Goal: Transaction & Acquisition: Obtain resource

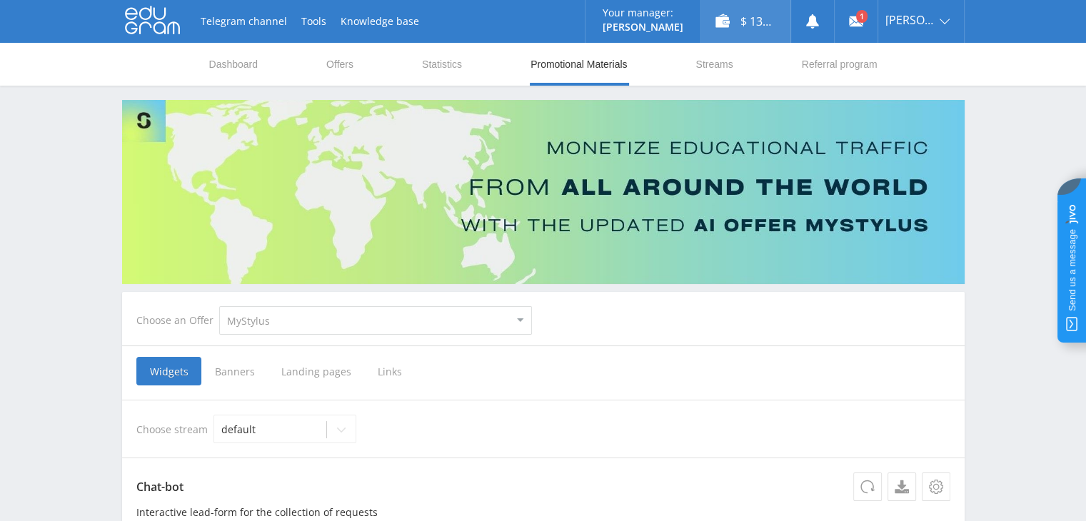
click at [742, 18] on div "$ 136.20" at bounding box center [745, 21] width 89 height 43
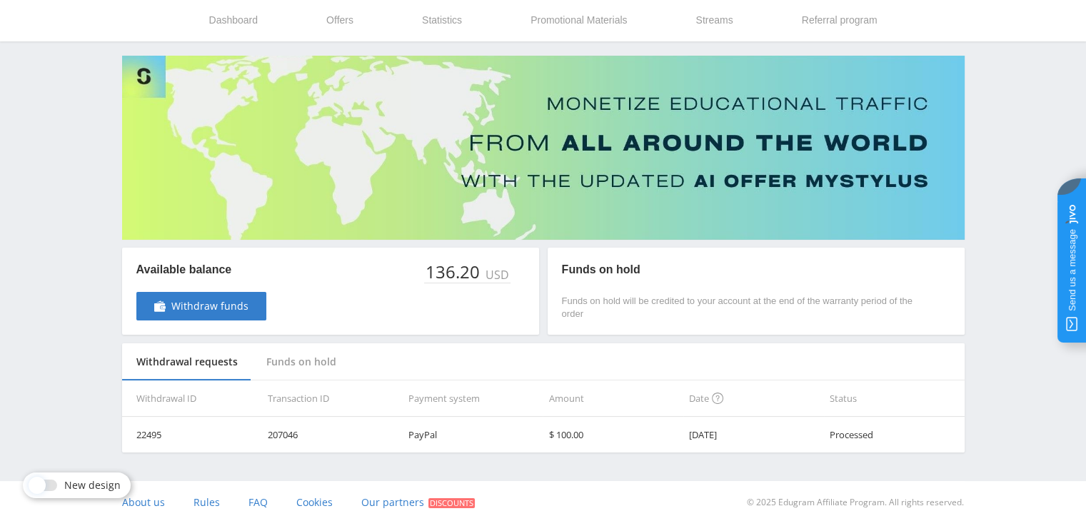
scroll to position [47, 0]
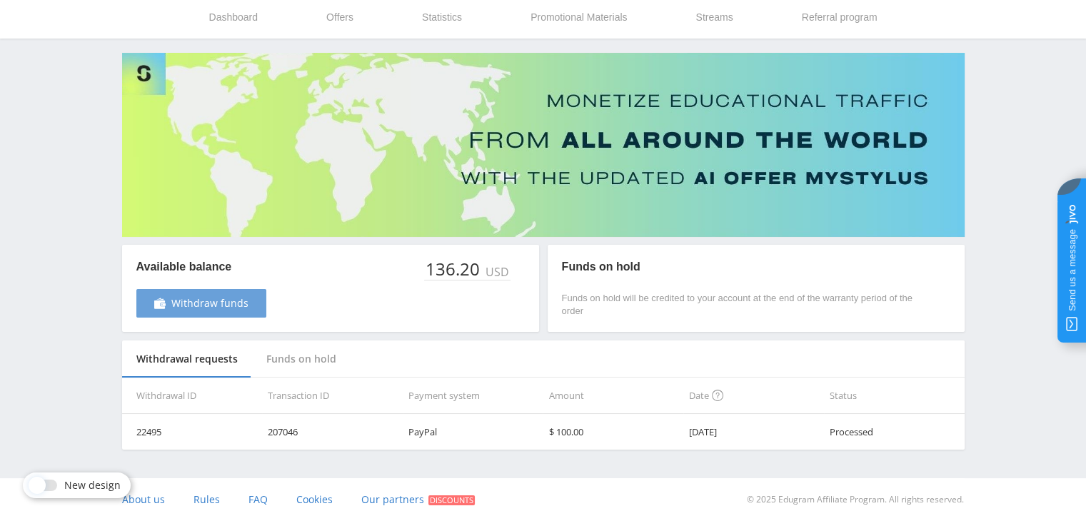
click at [232, 303] on span "Withdraw funds" at bounding box center [209, 303] width 77 height 11
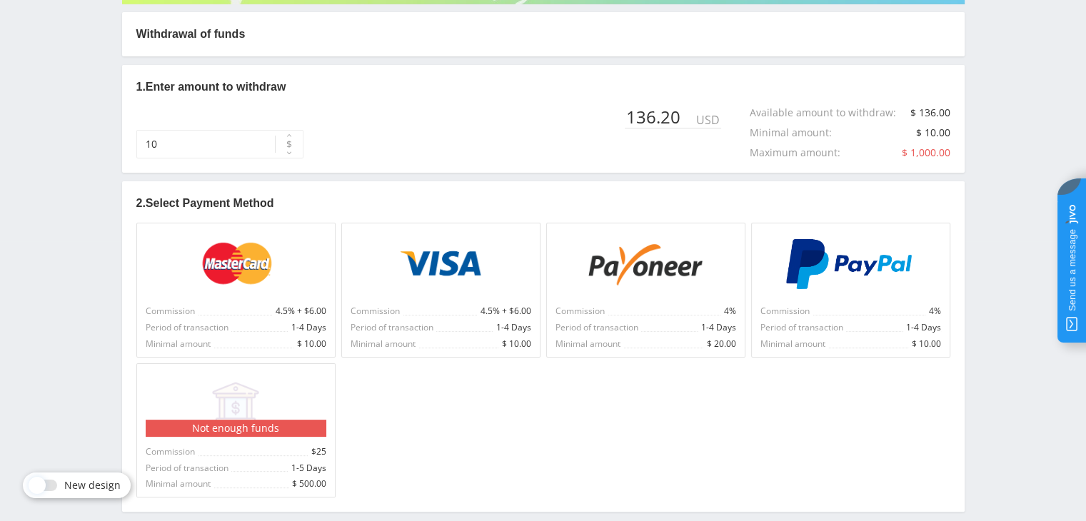
scroll to position [286, 0]
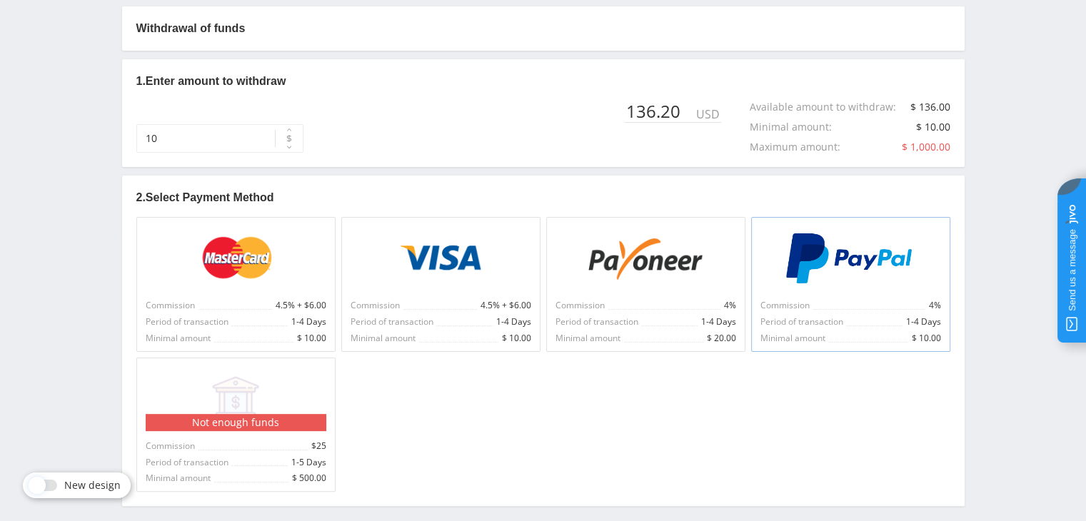
click at [820, 295] on div "Commission 4% Period of transaction 1-4 Days Minimal amount $ 10.00" at bounding box center [850, 284] width 199 height 134
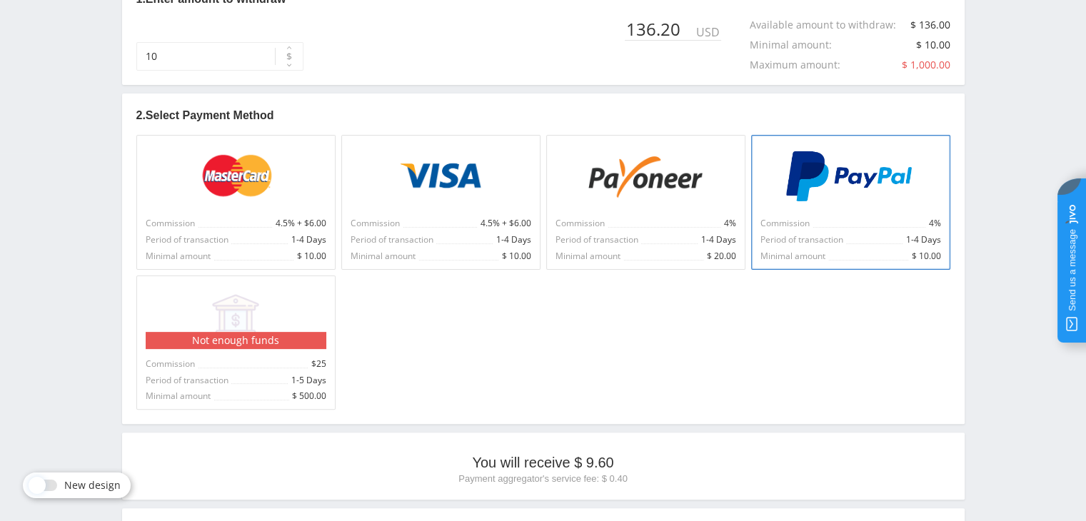
scroll to position [558, 0]
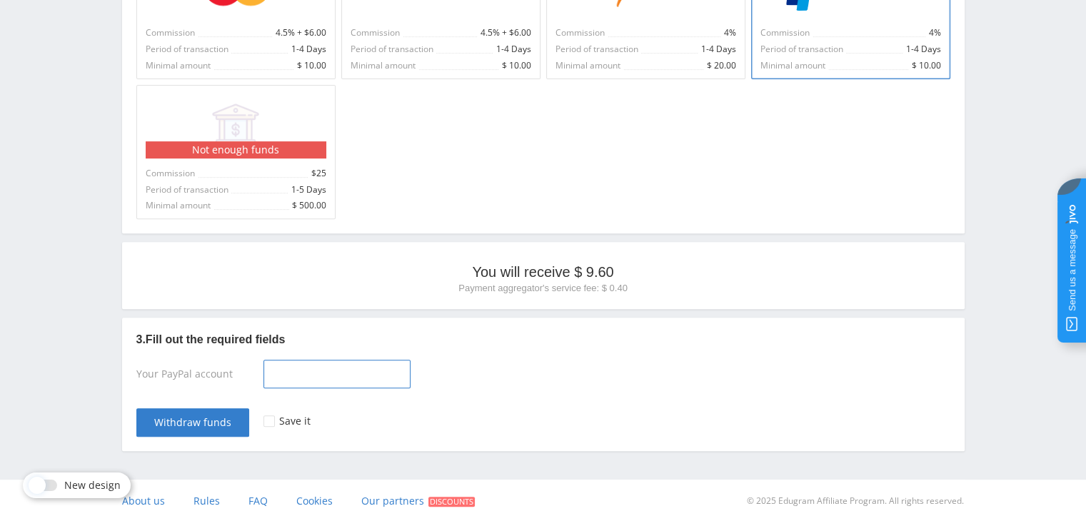
click at [271, 375] on input at bounding box center [336, 374] width 147 height 29
click at [292, 368] on input at bounding box center [336, 374] width 147 height 29
drag, startPoint x: 293, startPoint y: 380, endPoint x: 246, endPoint y: 379, distance: 46.4
click at [246, 379] on div "Your PayPal account anj" at bounding box center [543, 377] width 814 height 34
paste input "[EMAIL_ADDRESS][DOMAIN_NAME]"
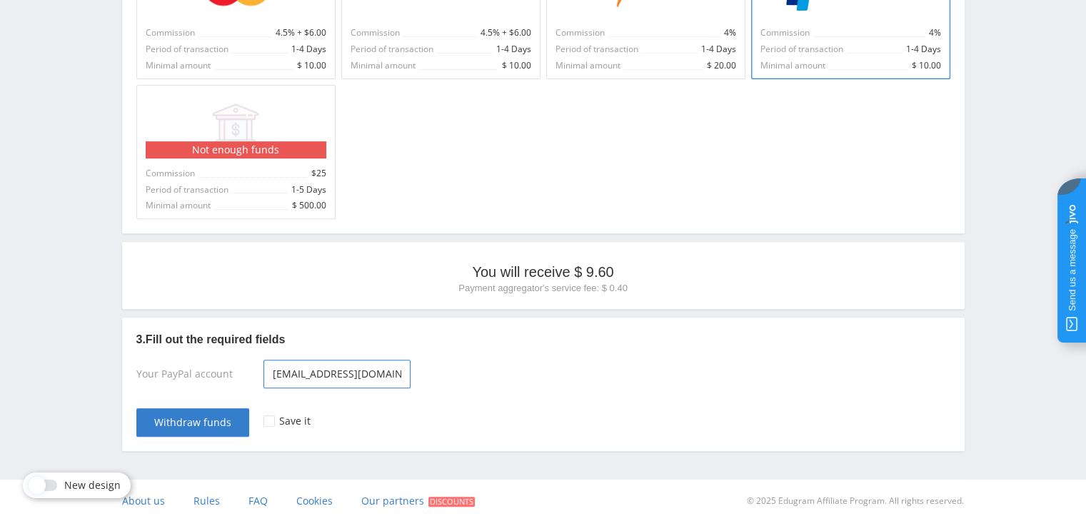
scroll to position [0, 2]
type input "[EMAIL_ADDRESS][DOMAIN_NAME]"
click at [266, 425] on div "Save it" at bounding box center [606, 415] width 687 height 43
click at [267, 420] on icon at bounding box center [269, 422] width 4 height 4
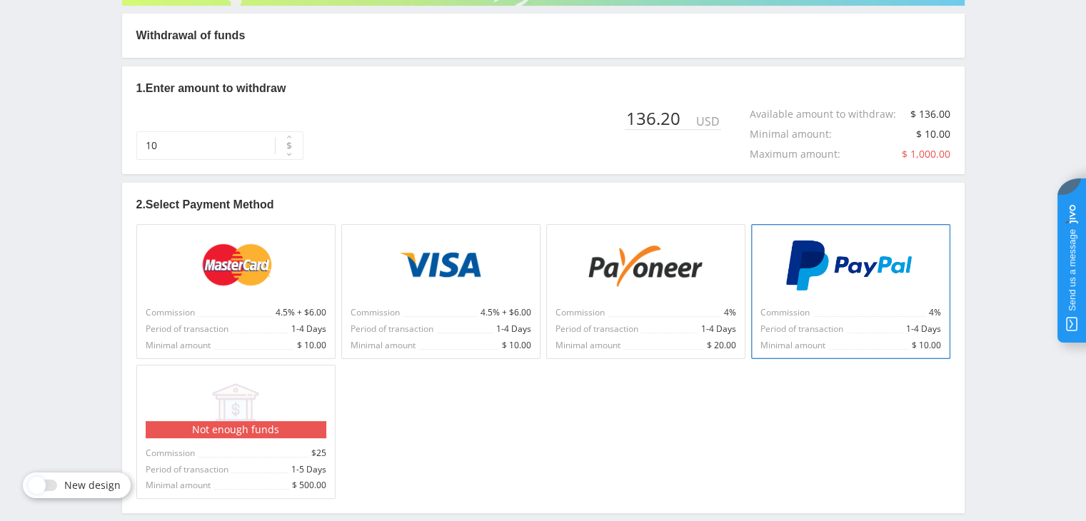
scroll to position [273, 0]
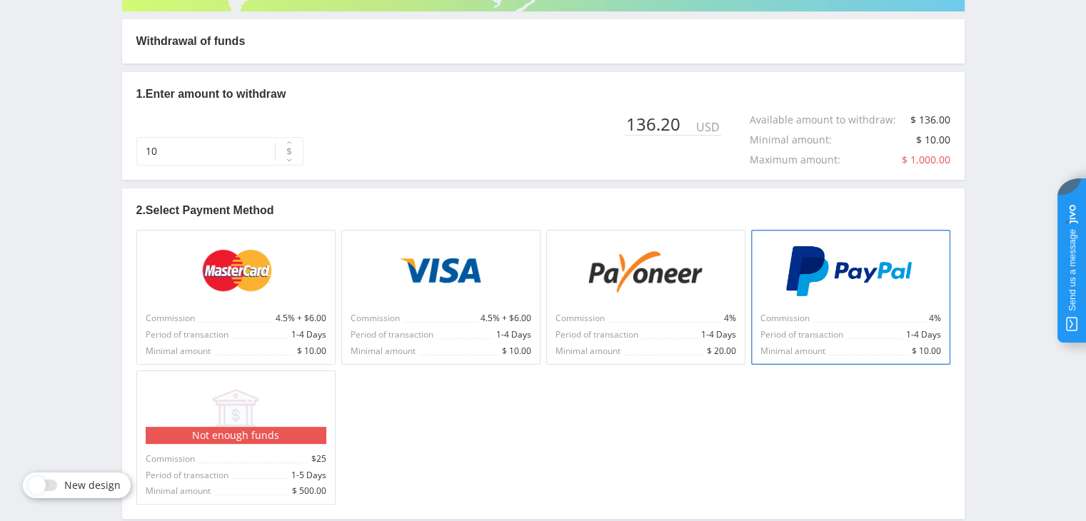
click at [693, 130] on div "136.20" at bounding box center [660, 124] width 70 height 20
click at [694, 122] on div "136.20" at bounding box center [660, 124] width 70 height 20
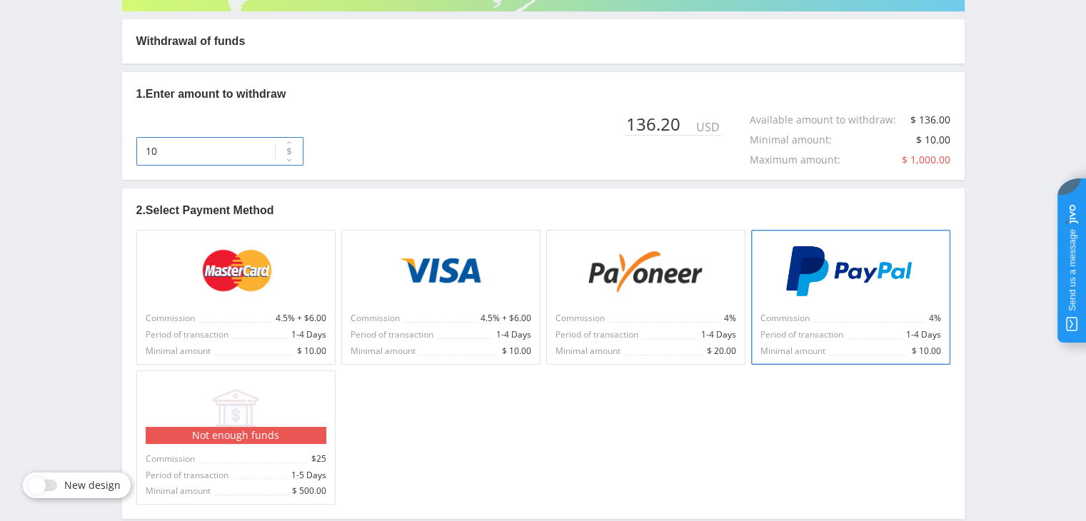
click at [228, 155] on input "10" at bounding box center [219, 151] width 167 height 29
drag, startPoint x: 208, startPoint y: 156, endPoint x: 134, endPoint y: 156, distance: 74.2
click at [134, 156] on div "1. Enter amount to withdraw 10 $ 136.20 USD Available amount to withdraw : $ 13…" at bounding box center [543, 126] width 842 height 108
type input "136"
click at [486, 429] on div "Commission 4.5% + $6.00 Period of transaction 1-4 Days Minimal amount $ 10.00 C…" at bounding box center [545, 364] width 819 height 281
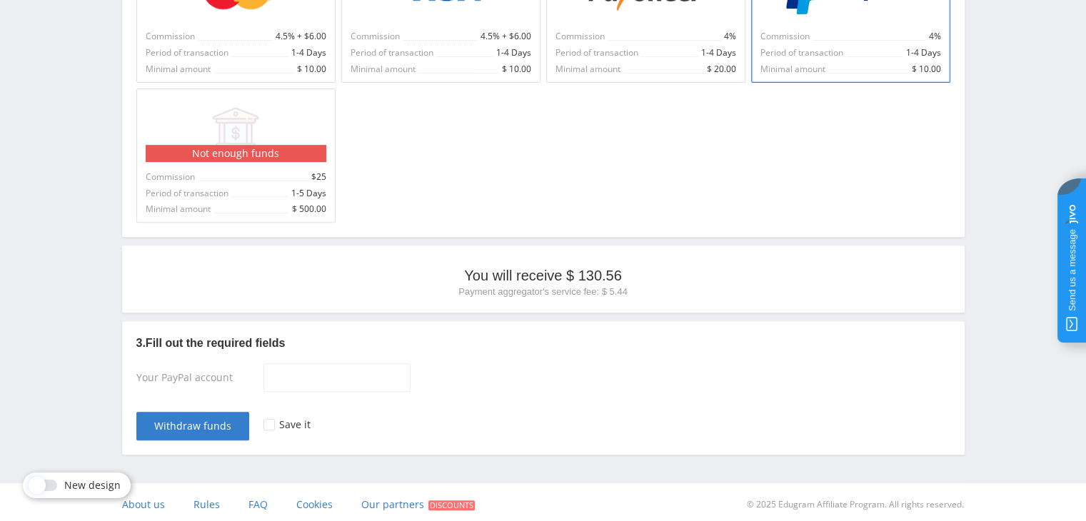
scroll to position [558, 0]
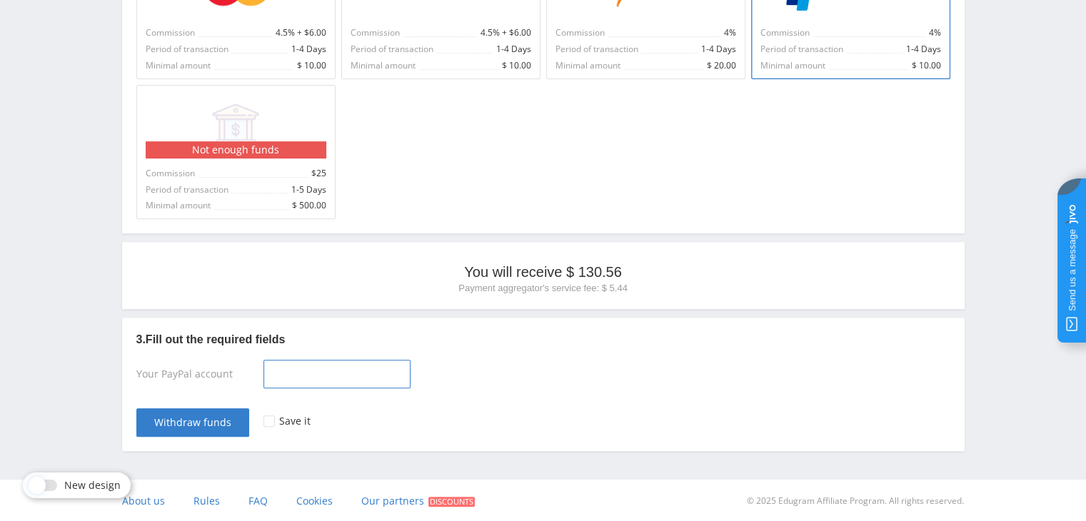
click at [276, 375] on input at bounding box center [336, 374] width 147 height 29
type input "[EMAIL_ADDRESS][DOMAIN_NAME]"
click at [151, 426] on button "Withdraw funds" at bounding box center [192, 422] width 113 height 29
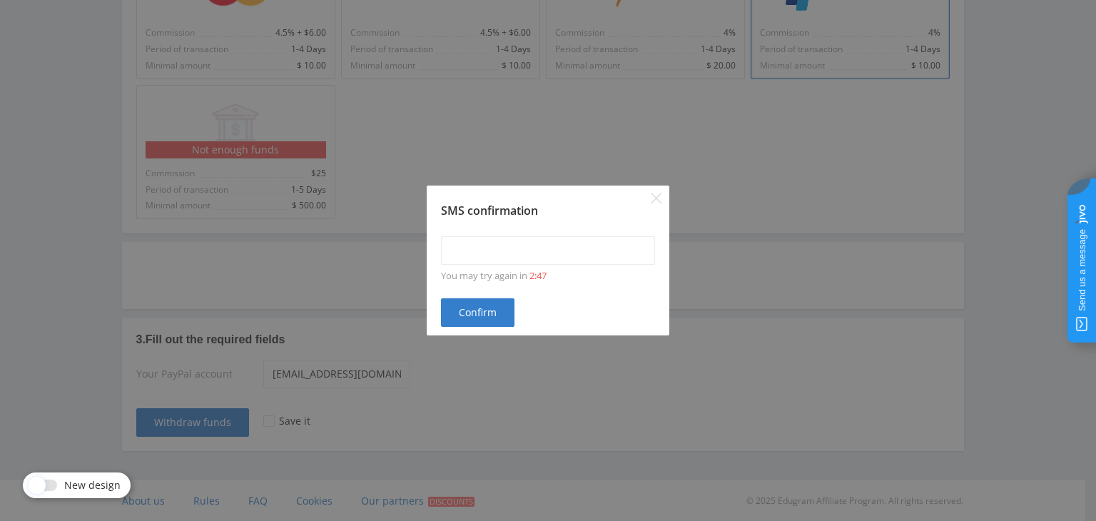
click at [662, 204] on div "SMS confirmation" at bounding box center [548, 202] width 243 height 33
click at [655, 203] on icon "Close" at bounding box center [656, 198] width 11 height 11
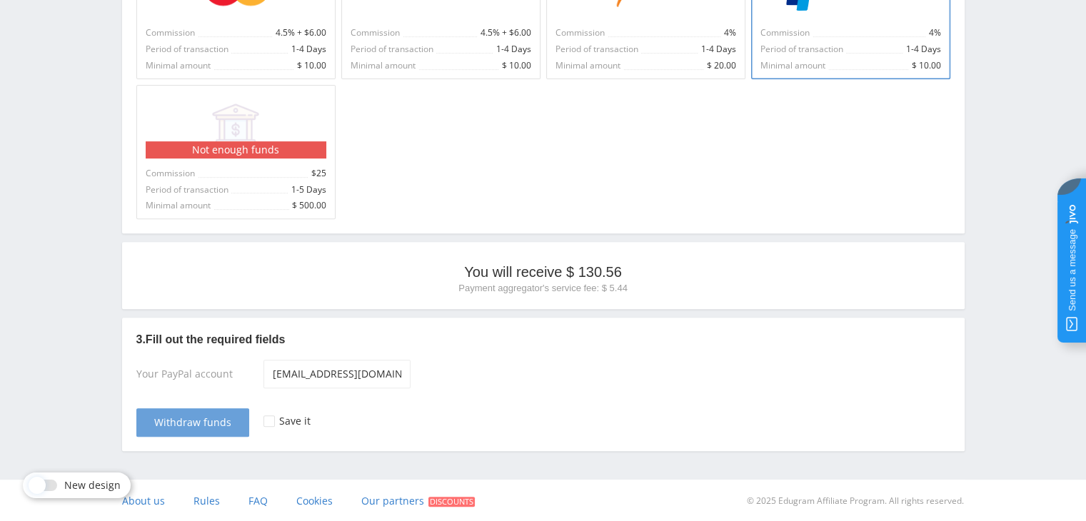
click at [225, 418] on span "Withdraw funds" at bounding box center [192, 422] width 77 height 11
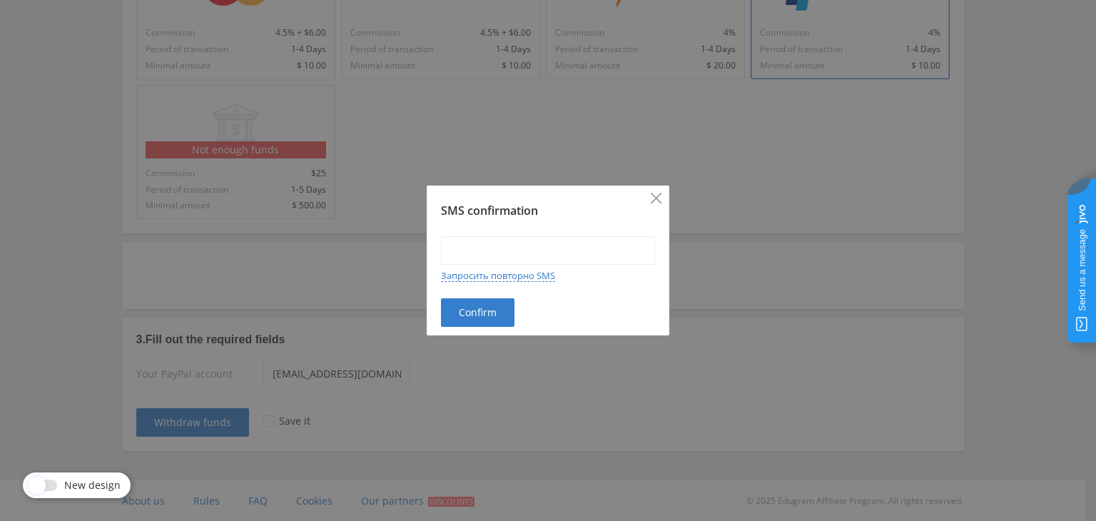
click at [654, 198] on icon "Close" at bounding box center [656, 198] width 11 height 11
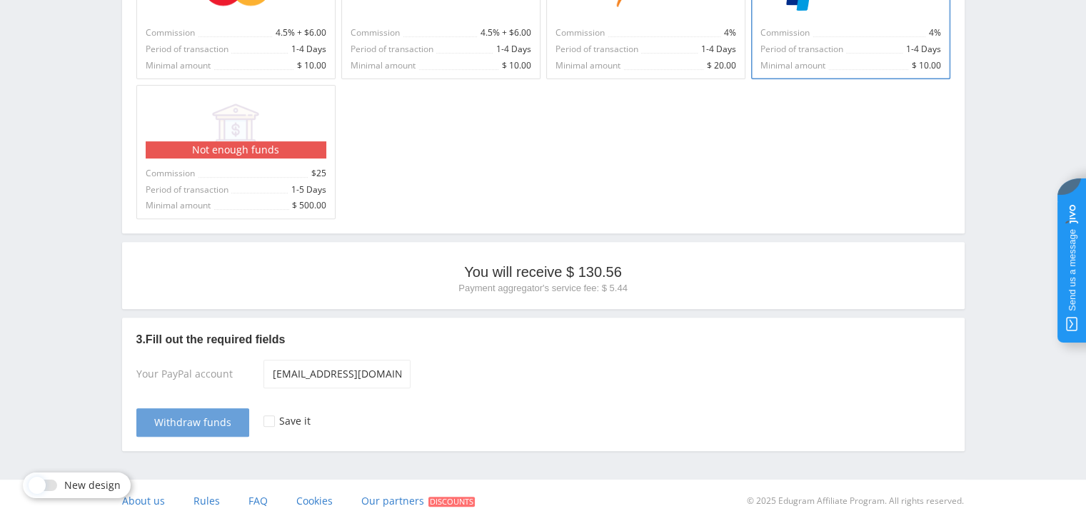
click at [206, 425] on span "Withdraw funds" at bounding box center [192, 422] width 77 height 11
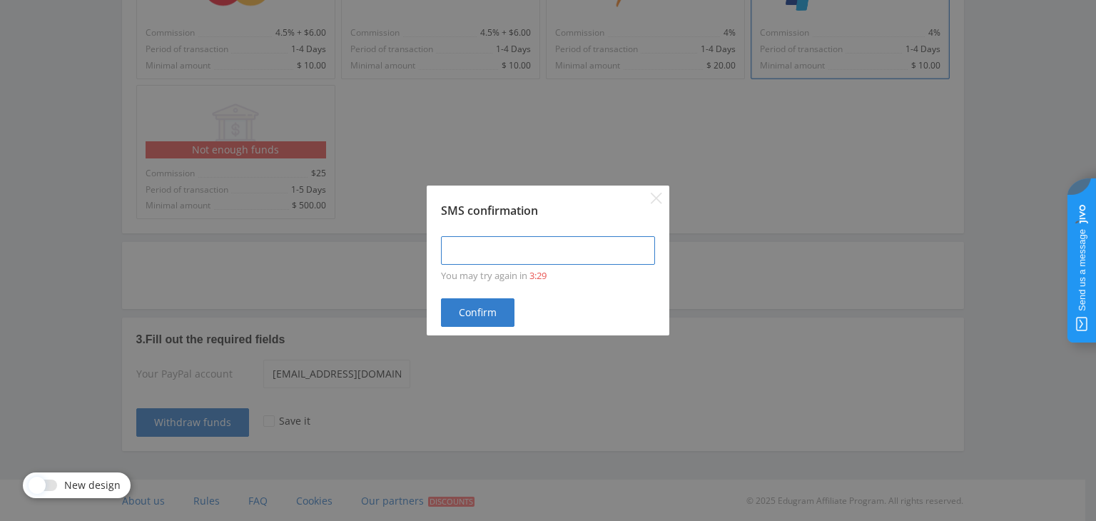
type input "____-____"
click at [494, 248] on input "____-____" at bounding box center [548, 250] width 214 height 29
click at [661, 200] on icon "Close" at bounding box center [656, 198] width 11 height 11
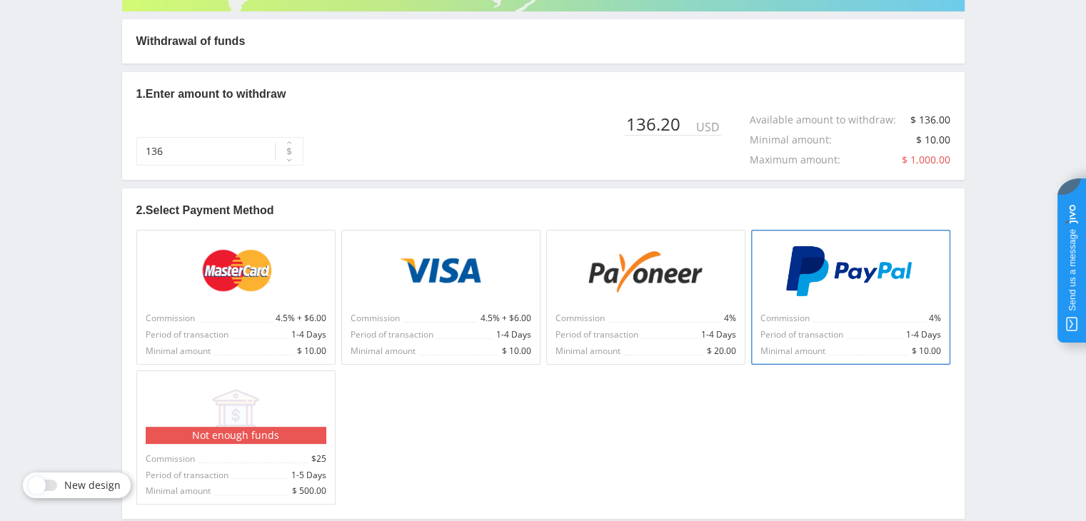
scroll to position [0, 0]
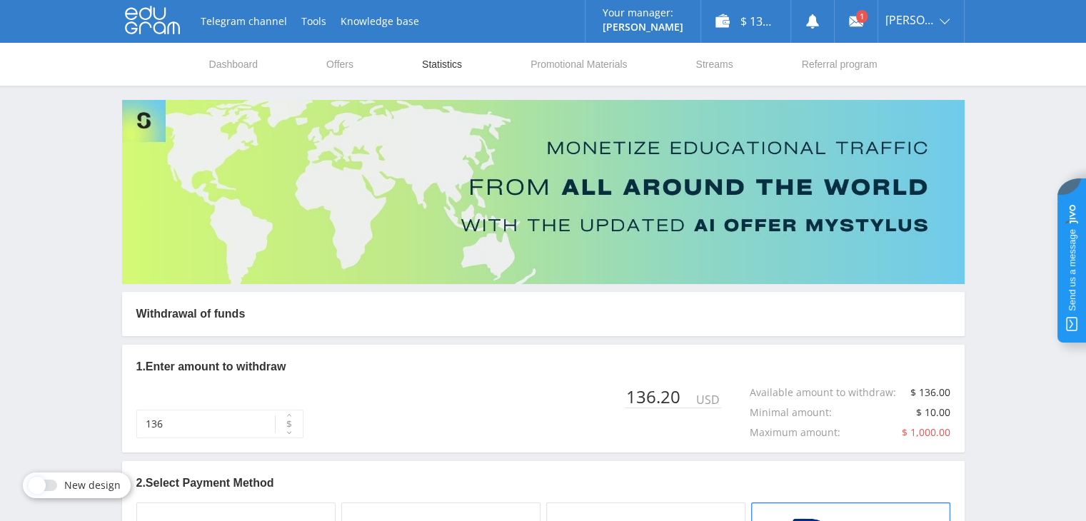
click at [428, 64] on link "Statistics" at bounding box center [441, 64] width 43 height 43
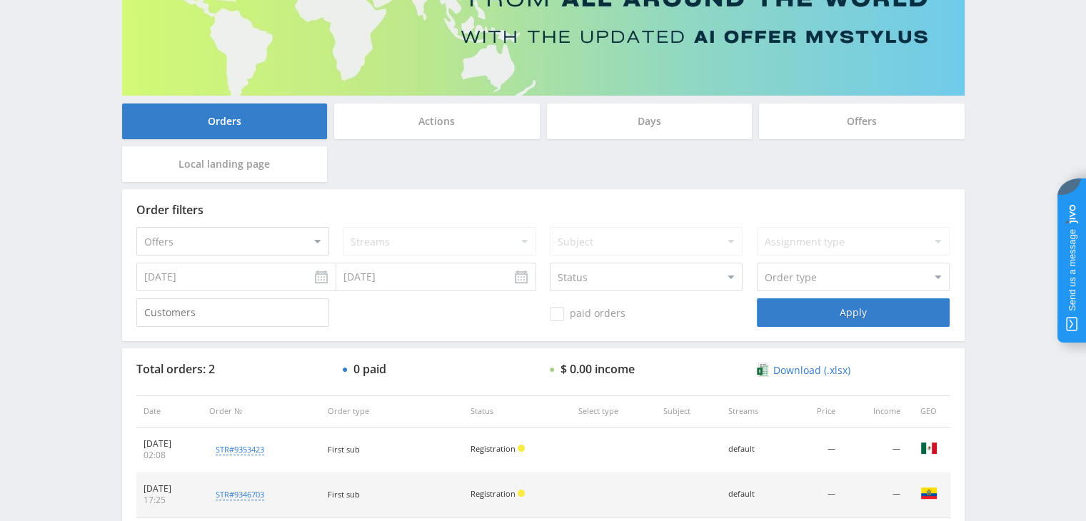
scroll to position [217, 0]
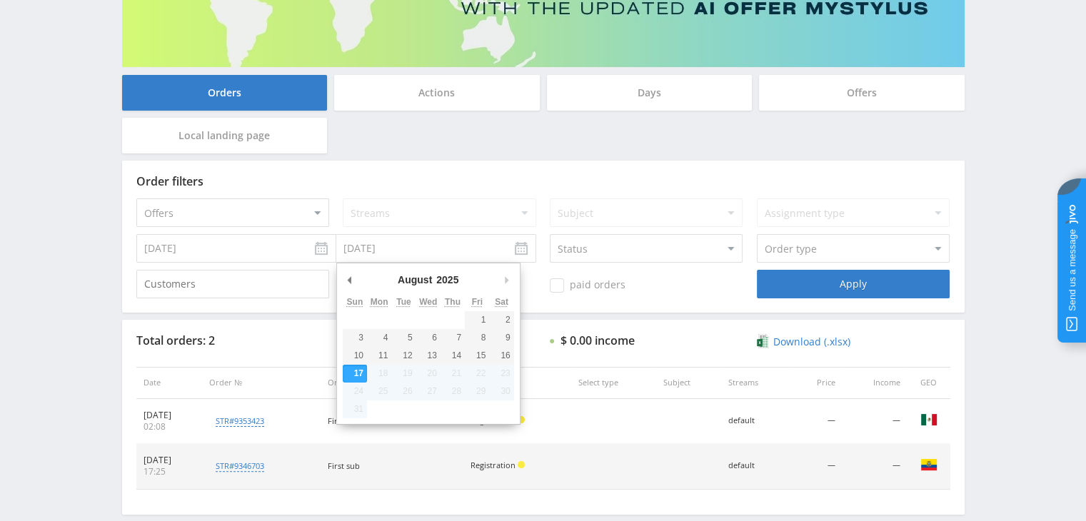
click at [438, 246] on input "[DATE]" at bounding box center [436, 248] width 200 height 29
click at [253, 250] on input "[DATE]" at bounding box center [236, 248] width 200 height 29
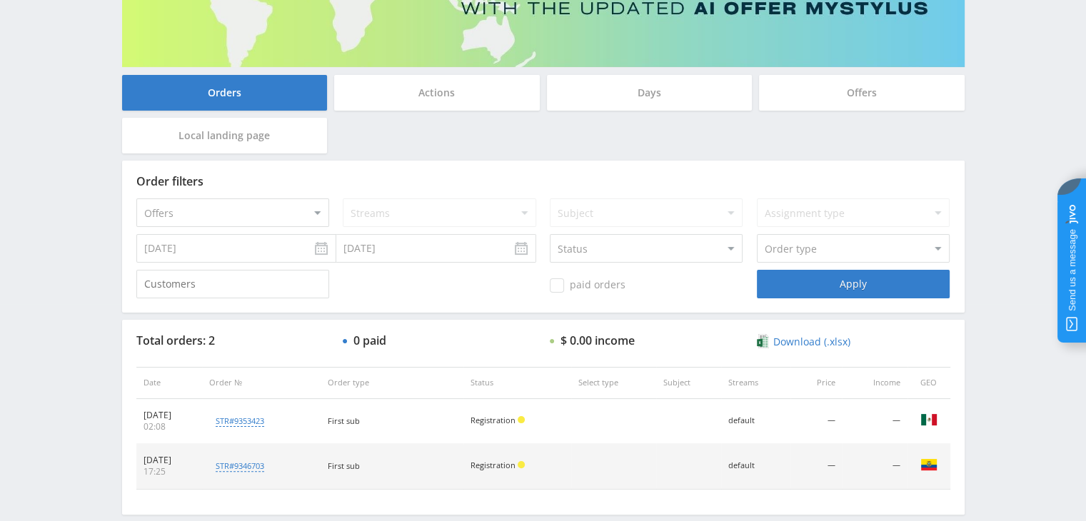
click at [520, 249] on input "[DATE]" at bounding box center [436, 248] width 200 height 29
click at [880, 281] on div "Apply" at bounding box center [853, 284] width 193 height 29
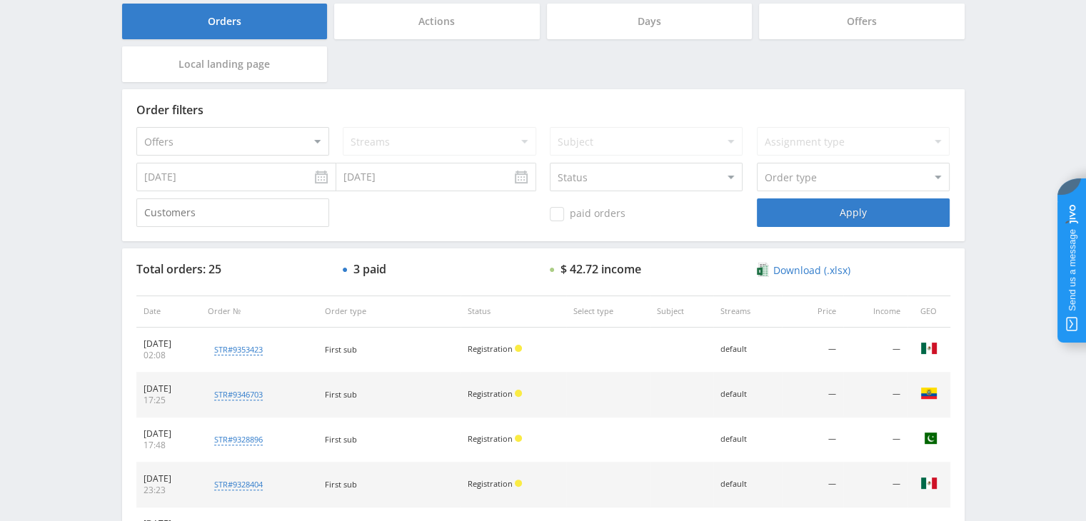
scroll to position [3, 0]
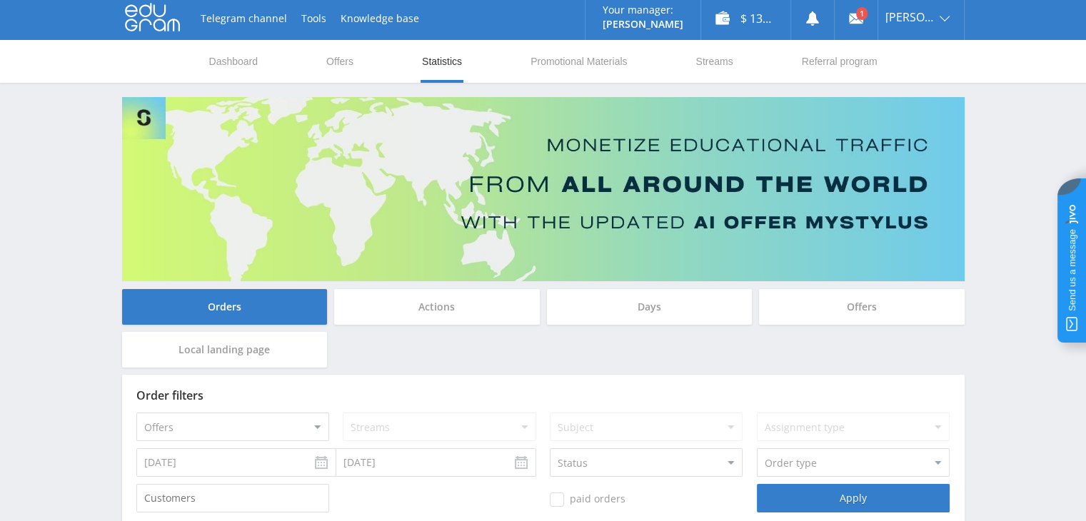
click at [184, 461] on input "[DATE]" at bounding box center [236, 462] width 200 height 29
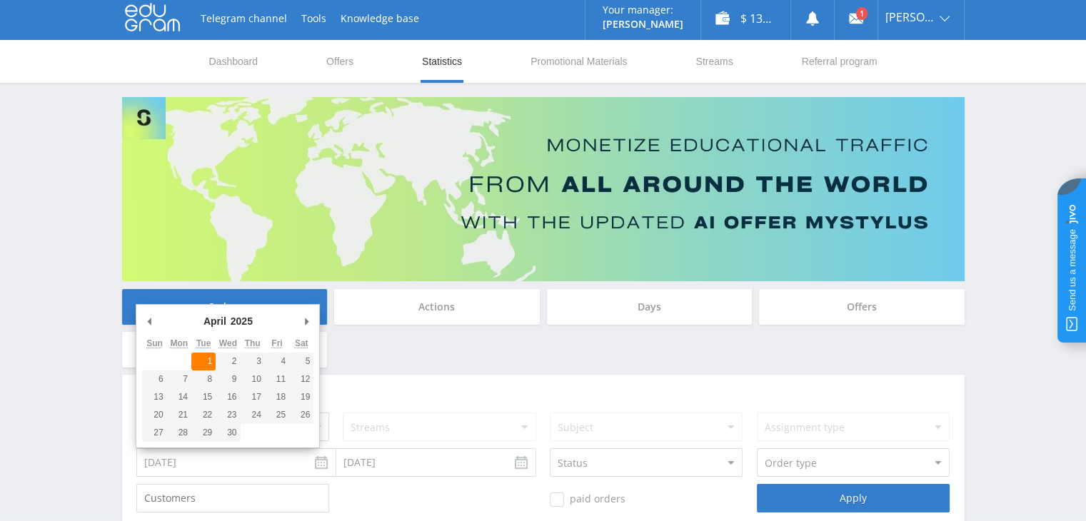
type input "[DATE]"
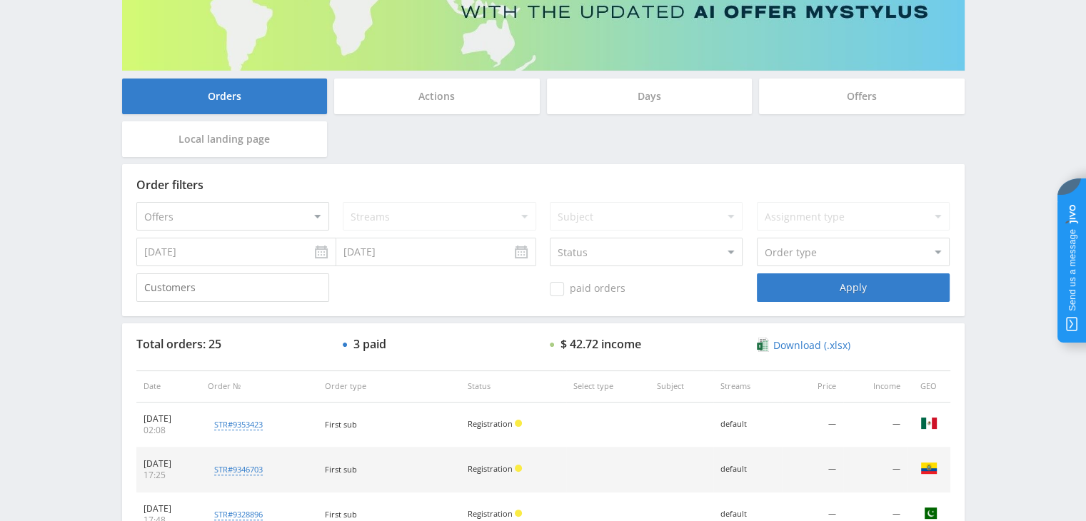
scroll to position [217, 0]
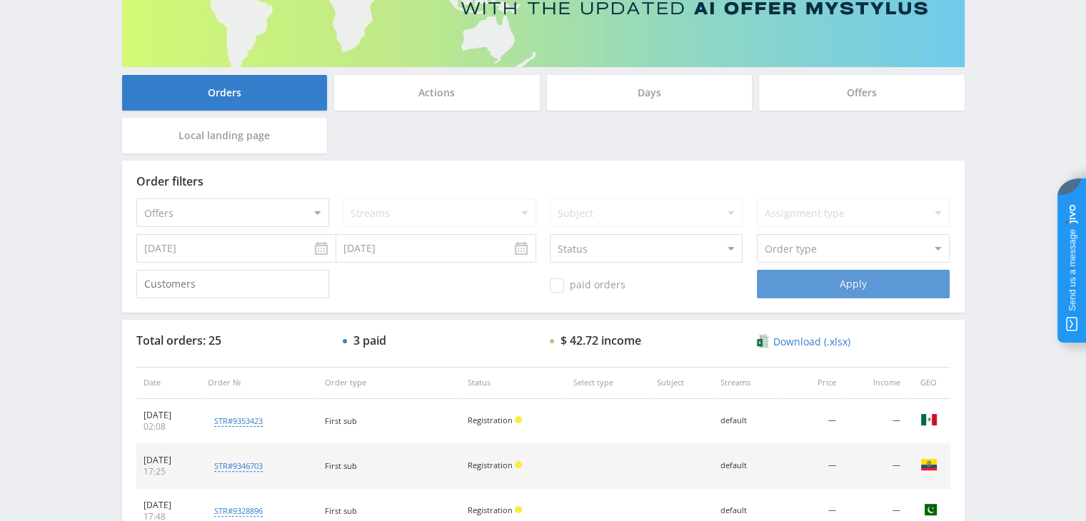
click at [853, 292] on div "Apply" at bounding box center [853, 284] width 193 height 29
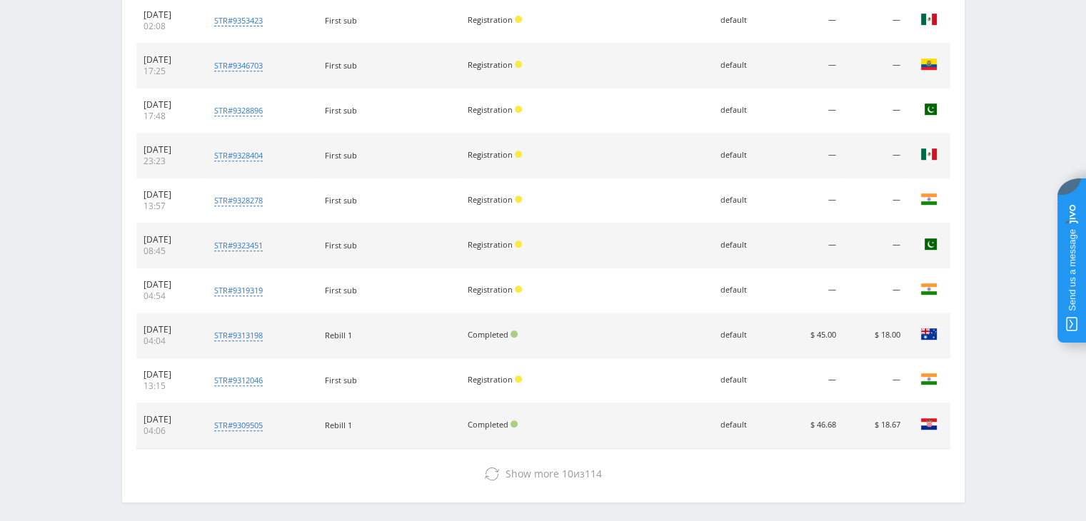
scroll to position [675, 0]
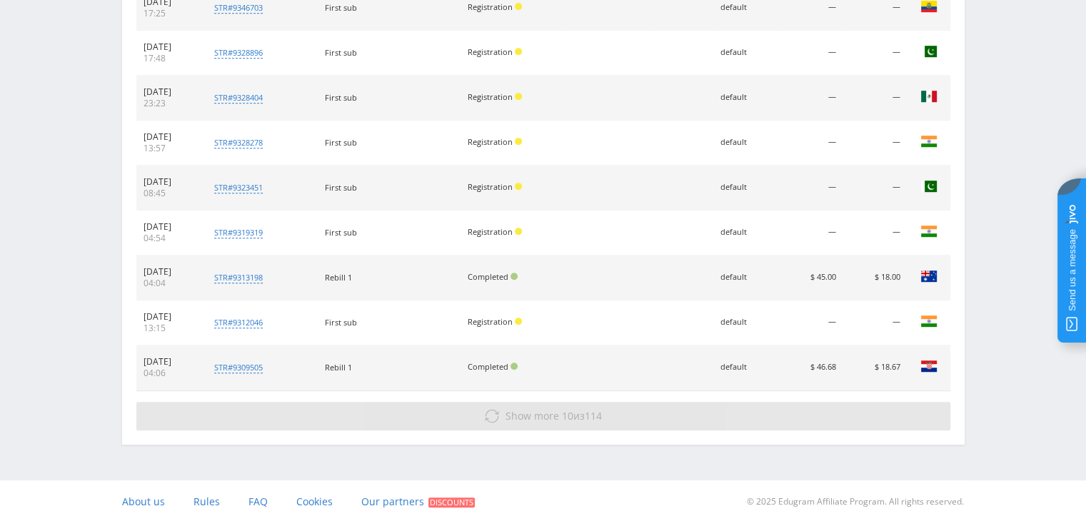
click at [562, 417] on span "10" at bounding box center [567, 416] width 11 height 14
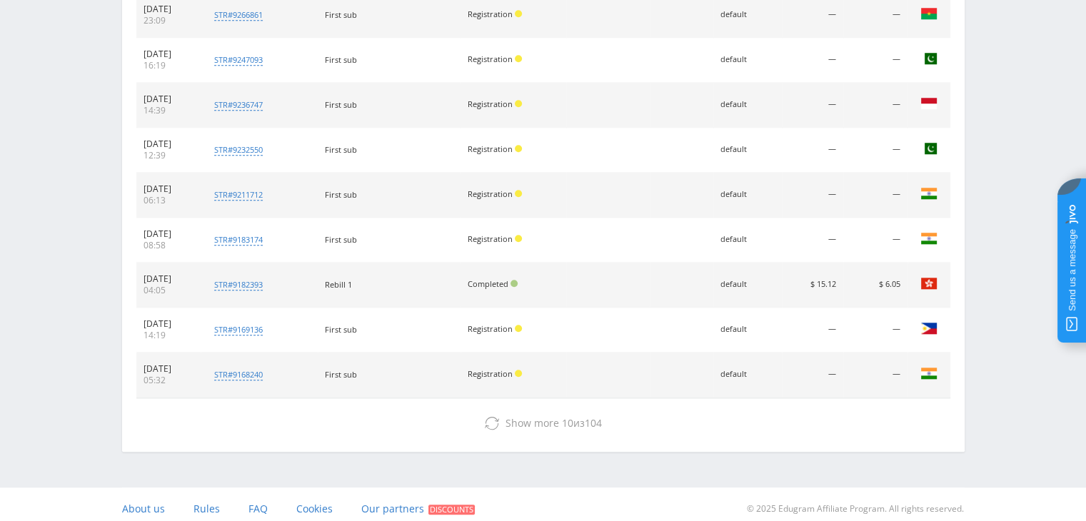
scroll to position [1123, 0]
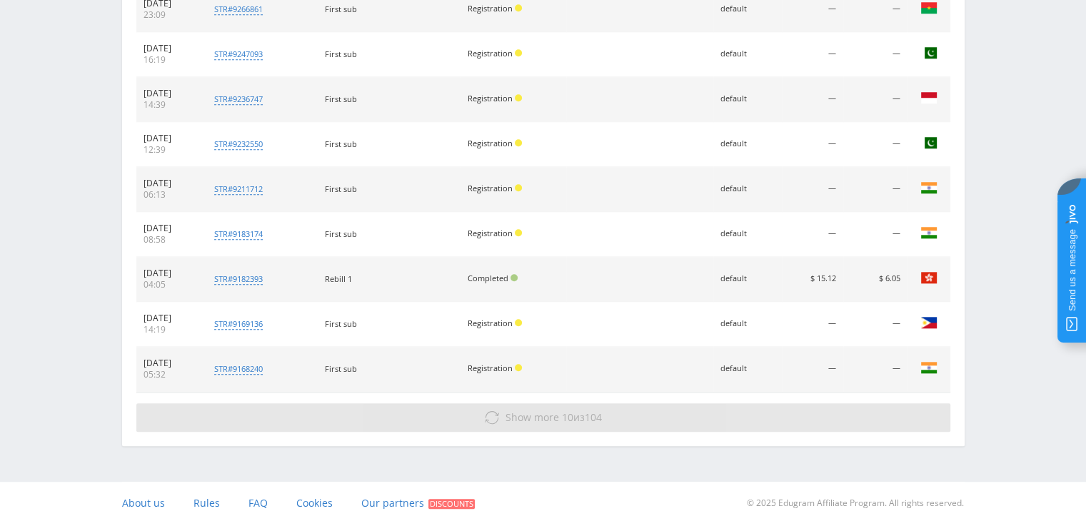
click at [577, 423] on button "Show more 10 из 104" at bounding box center [543, 417] width 814 height 29
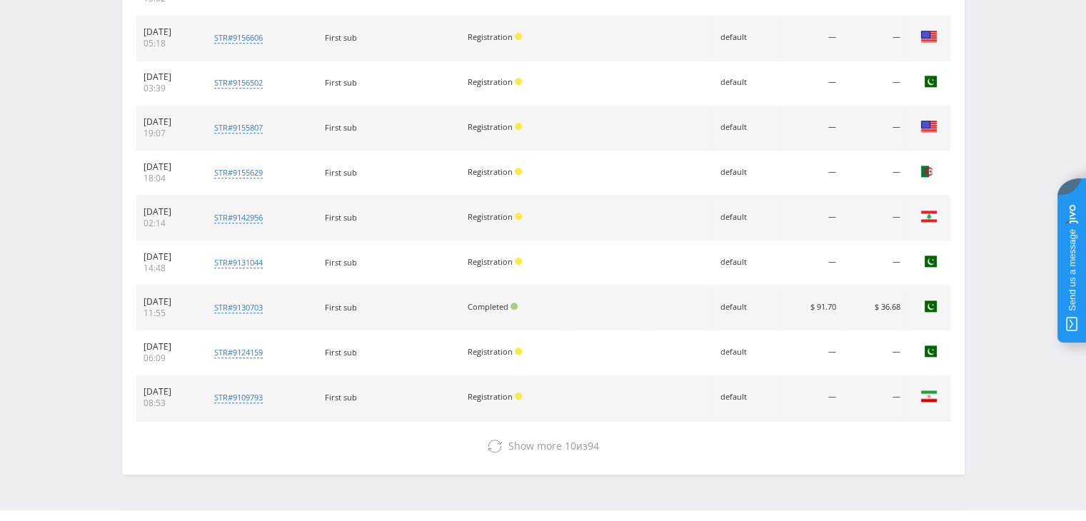
scroll to position [1572, 0]
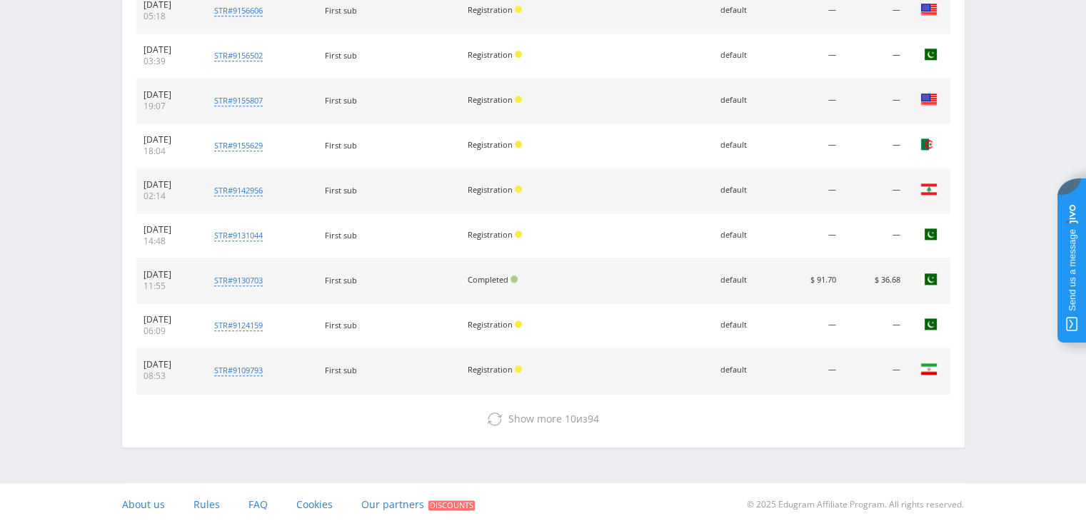
click at [577, 423] on button "Show more 10 из 94" at bounding box center [543, 419] width 814 height 29
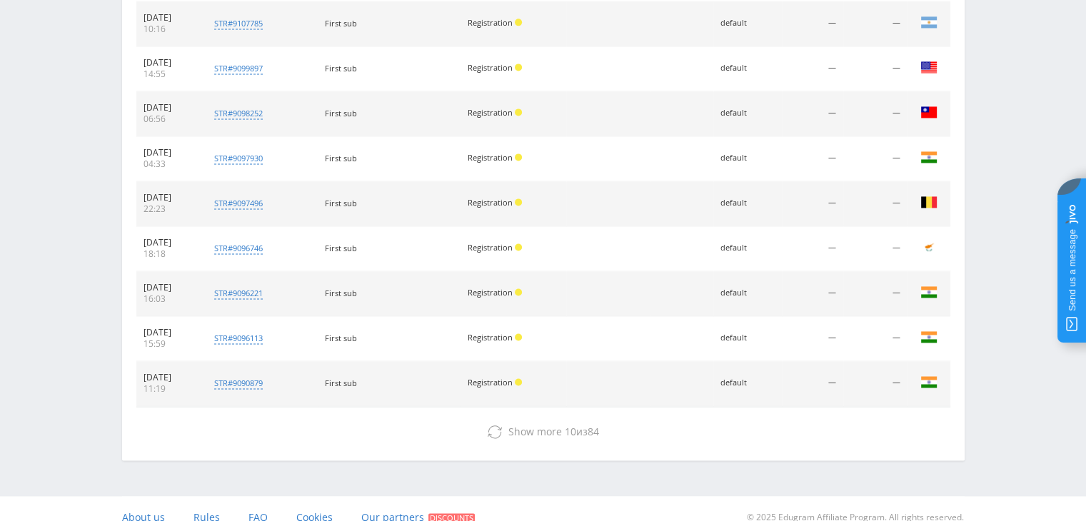
scroll to position [2020, 0]
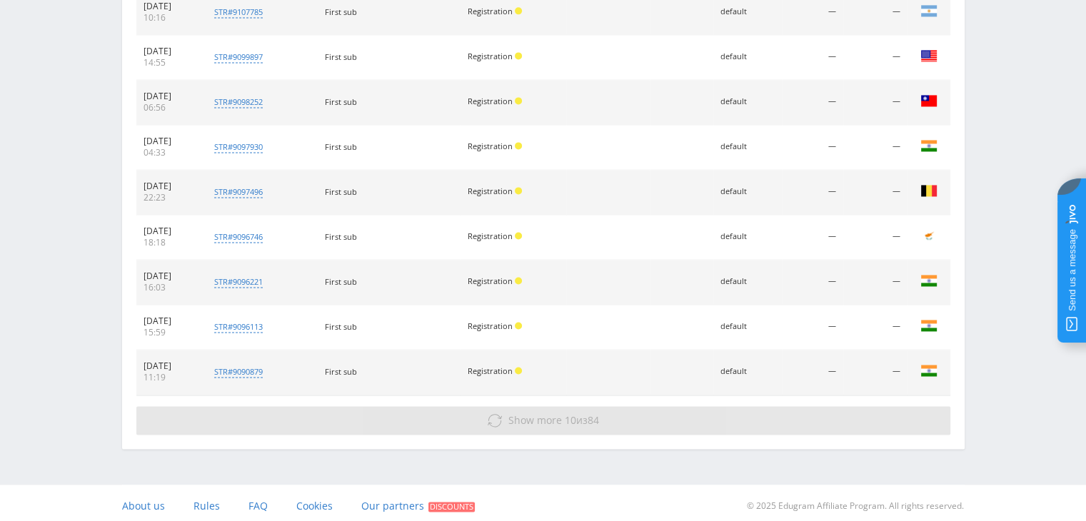
click at [572, 424] on button "Show more 10 из 84" at bounding box center [543, 420] width 814 height 29
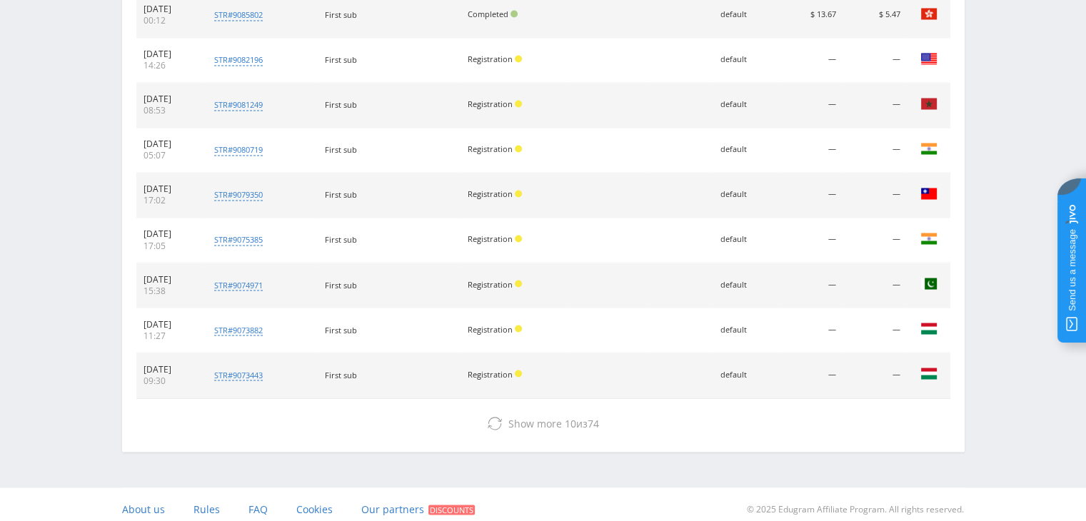
scroll to position [2468, 0]
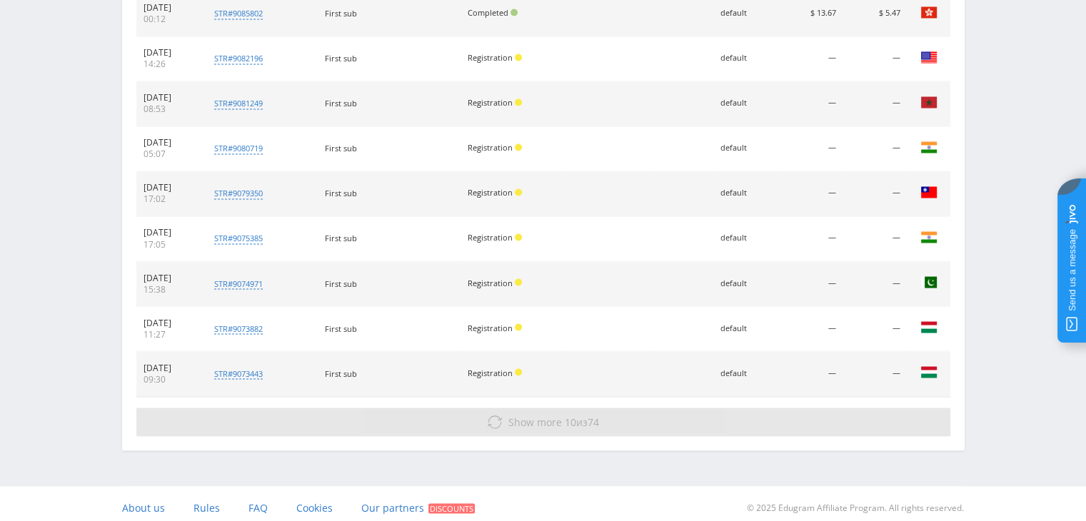
click at [568, 415] on span "10" at bounding box center [570, 422] width 11 height 14
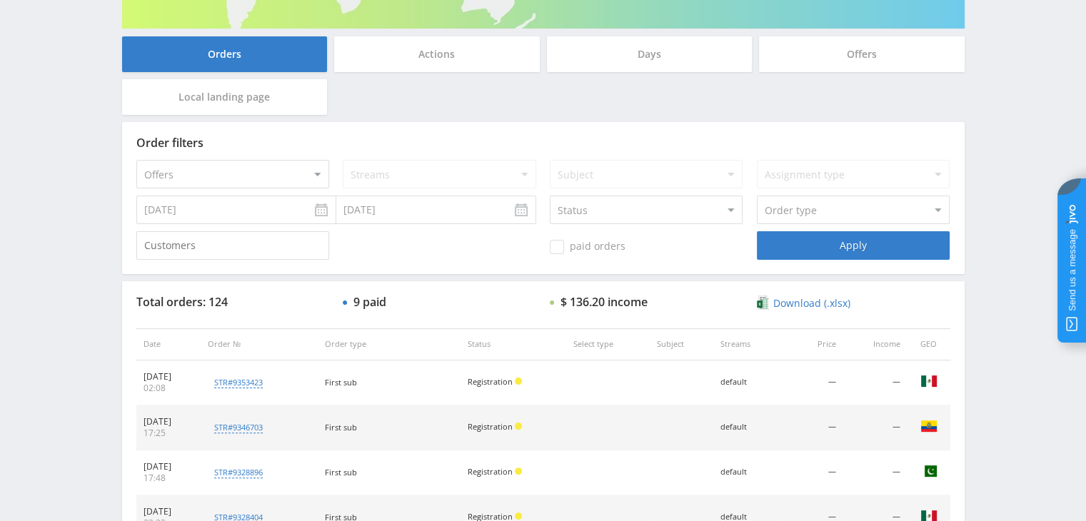
scroll to position [0, 0]
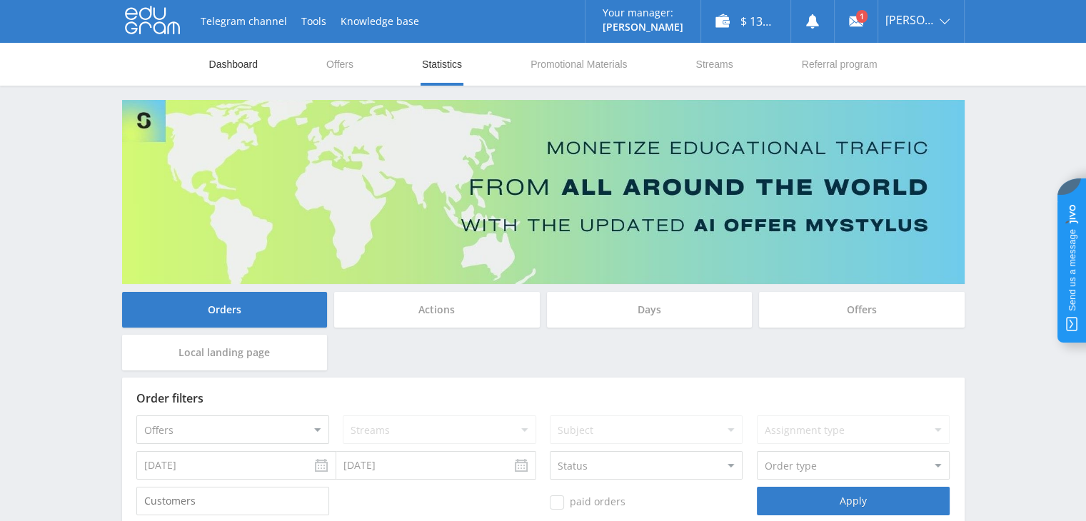
click at [231, 66] on link "Dashboard" at bounding box center [234, 64] width 52 height 43
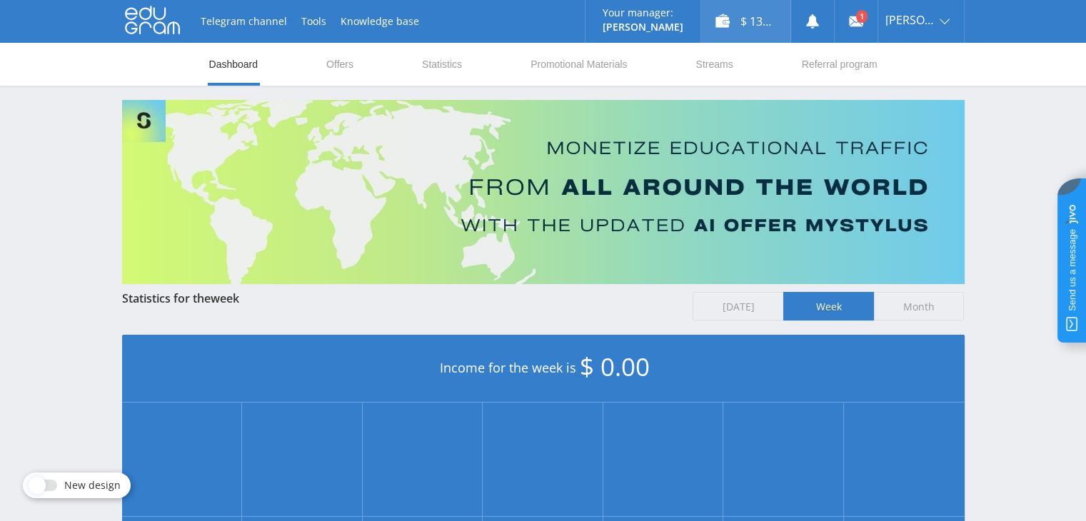
click at [745, 27] on div "$ 136.20" at bounding box center [745, 21] width 89 height 43
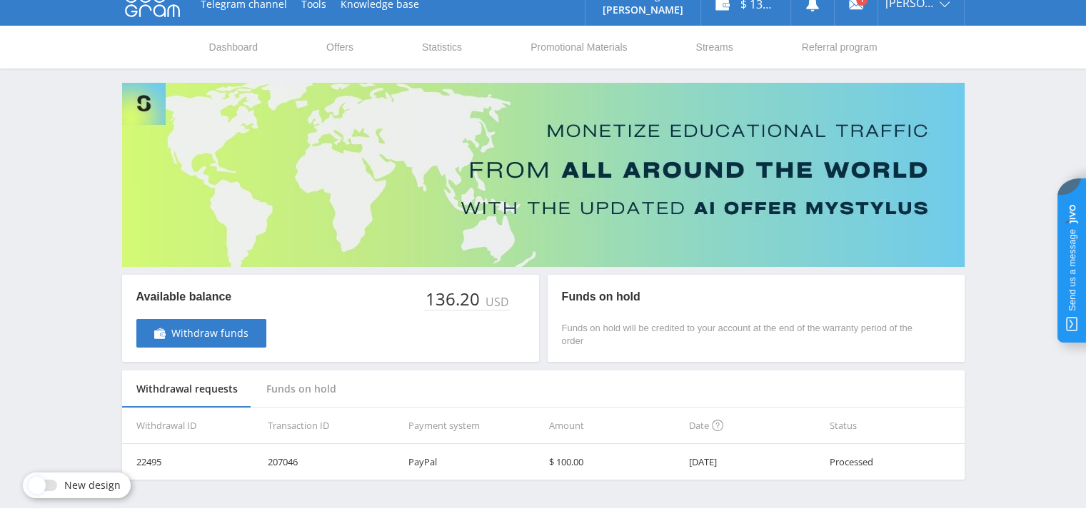
scroll to position [47, 0]
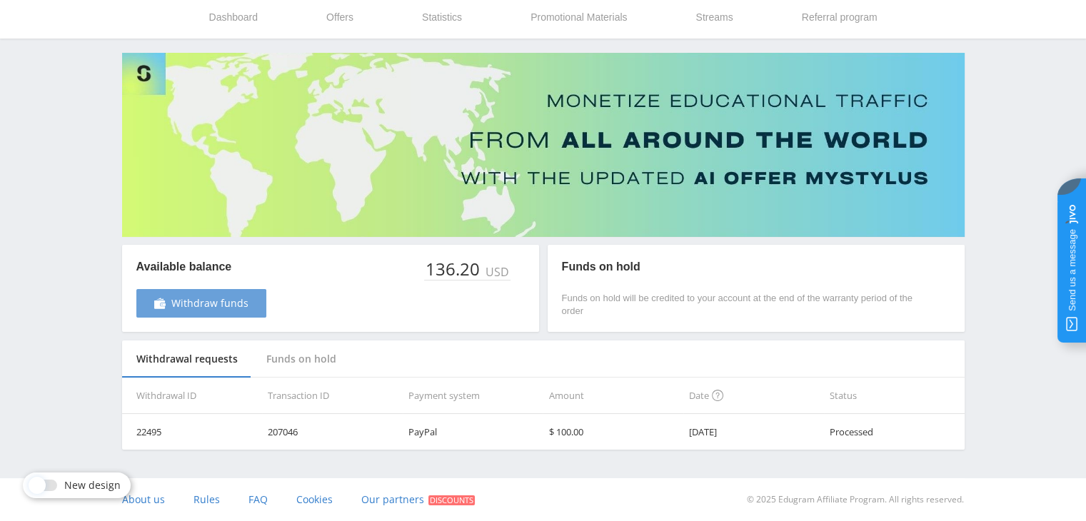
click at [222, 298] on span "Withdraw funds" at bounding box center [209, 303] width 77 height 11
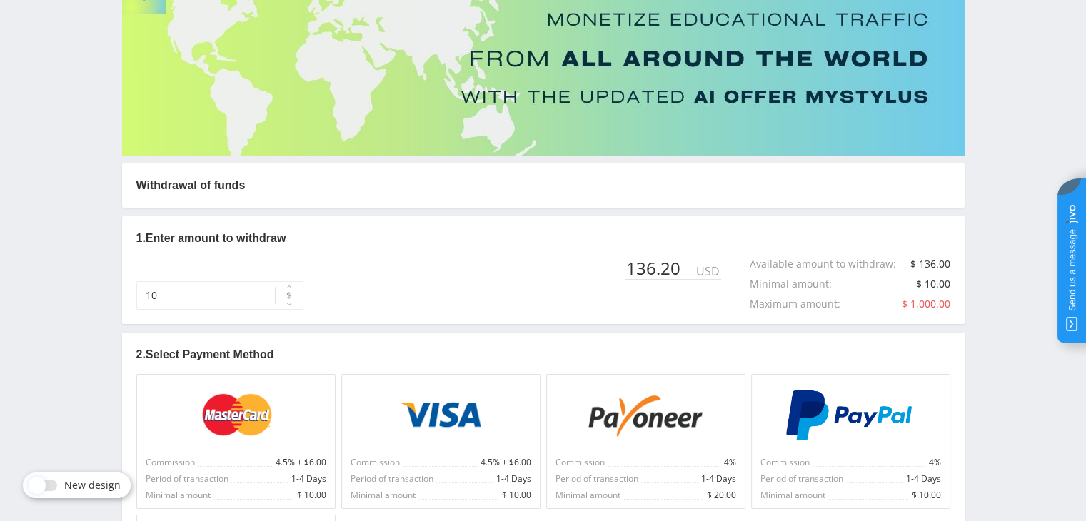
scroll to position [143, 0]
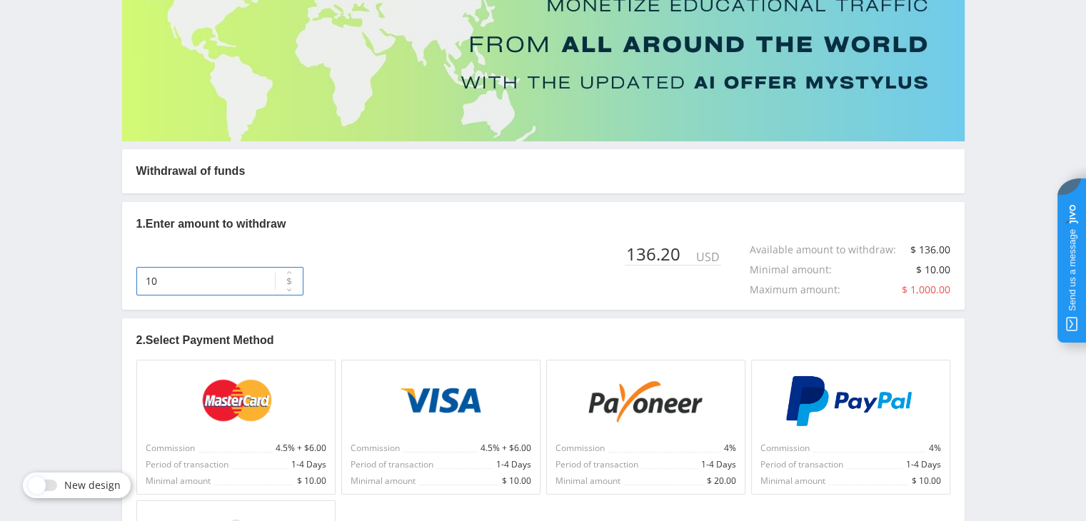
drag, startPoint x: 176, startPoint y: 281, endPoint x: 132, endPoint y: 278, distance: 44.4
click at [132, 278] on div "1. Enter amount to withdraw 10 $ 136.20 USD Available amount to withdraw : $ 13…" at bounding box center [543, 256] width 842 height 108
type input "136"
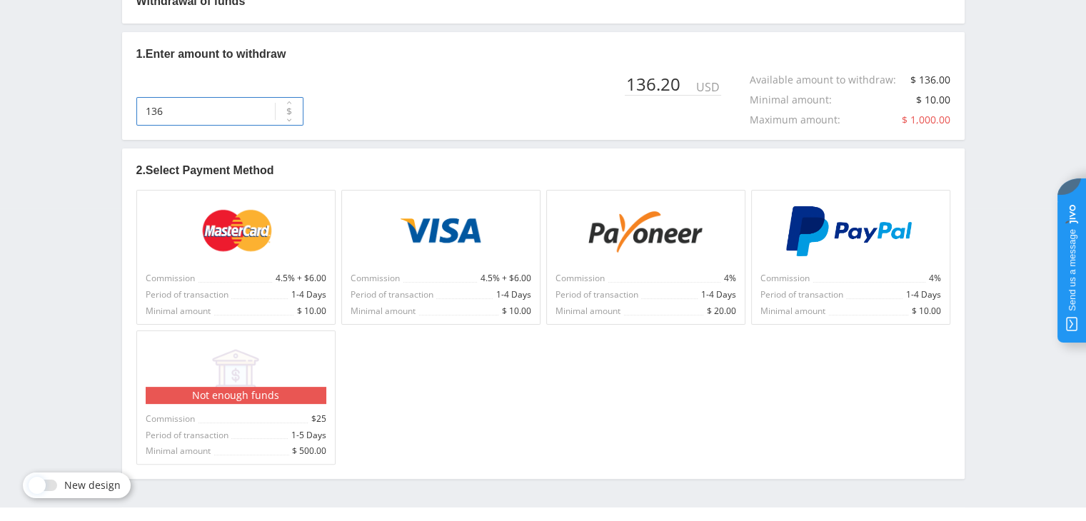
scroll to position [340, 0]
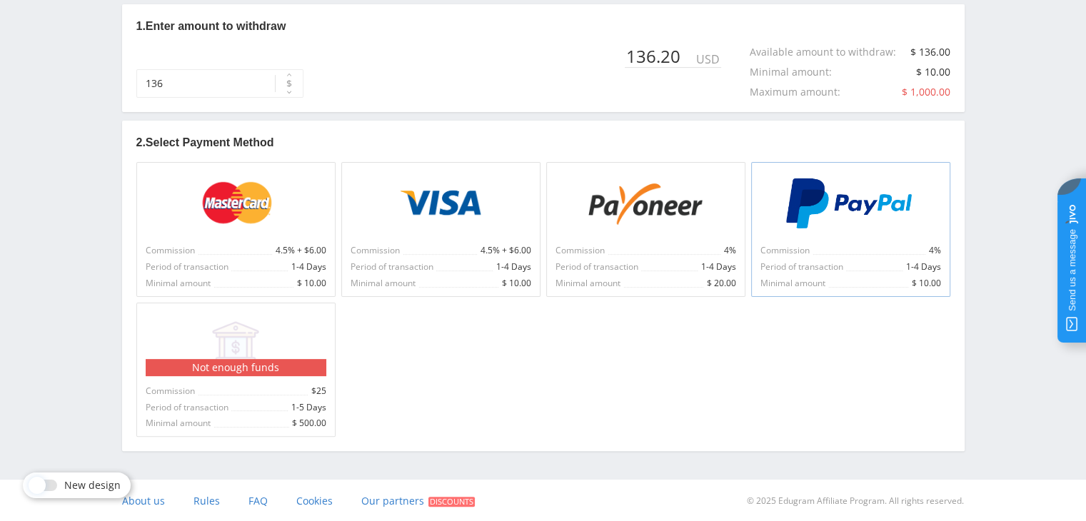
click at [833, 233] on div at bounding box center [850, 203] width 181 height 64
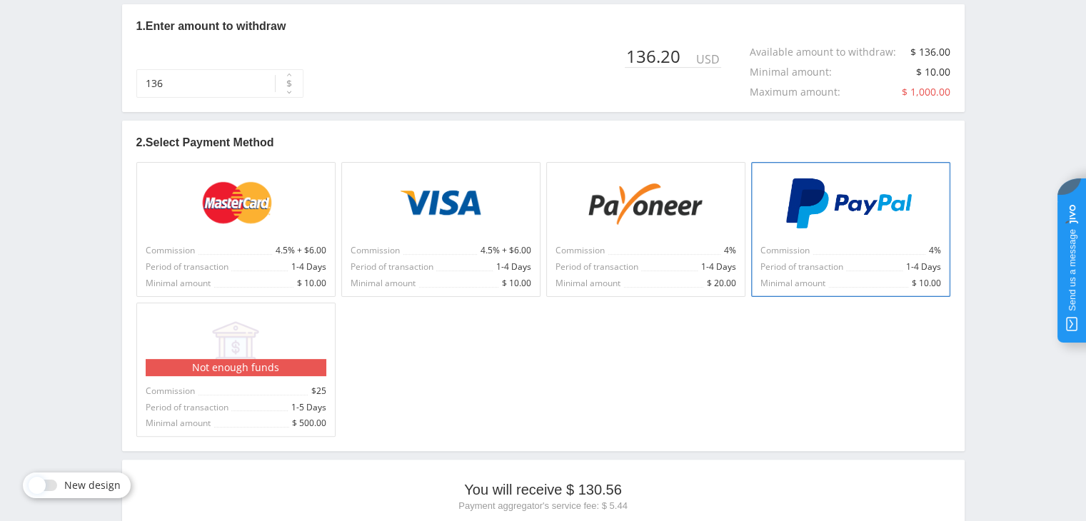
click at [880, 201] on img at bounding box center [850, 203] width 132 height 51
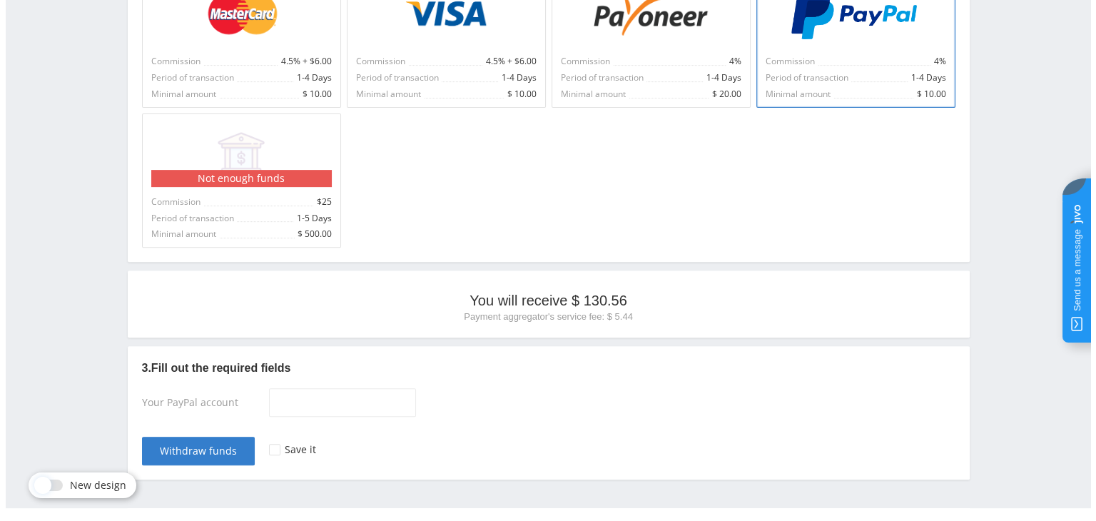
scroll to position [558, 0]
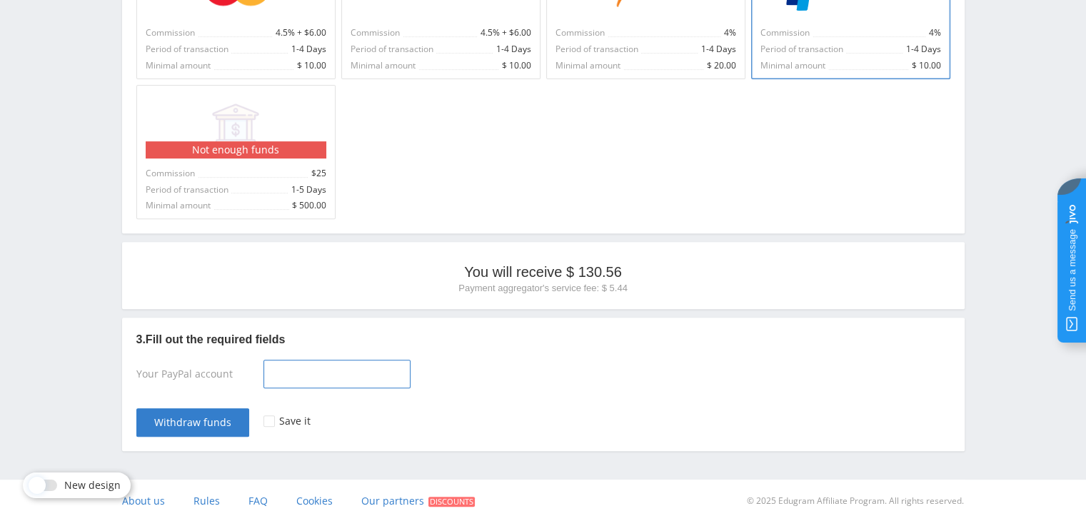
click at [297, 363] on input at bounding box center [336, 374] width 147 height 29
type input "[EMAIL_ADDRESS][DOMAIN_NAME]"
click at [201, 425] on span "Withdraw funds" at bounding box center [192, 422] width 77 height 11
